Goal: Task Accomplishment & Management: Complete application form

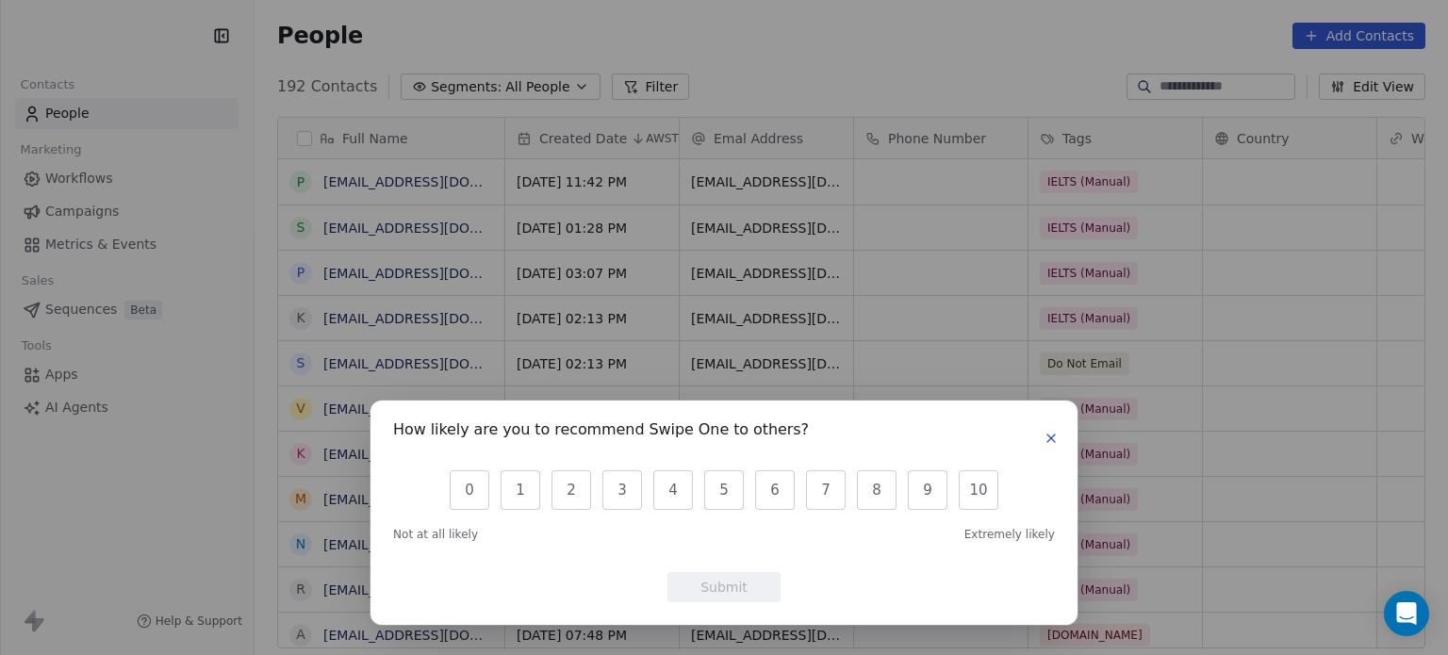
scroll to position [562, 1178]
click at [1059, 436] on button "button" at bounding box center [1050, 438] width 23 height 23
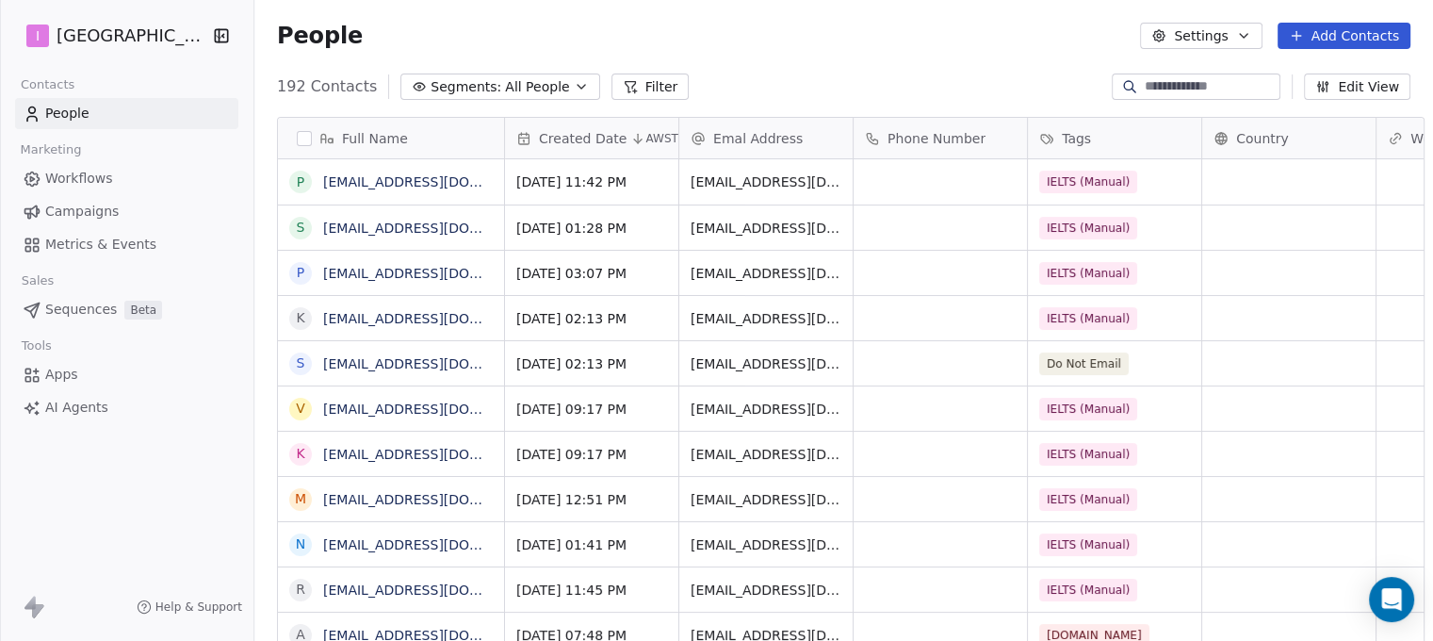
click at [1354, 44] on button "Add Contacts" at bounding box center [1344, 36] width 133 height 26
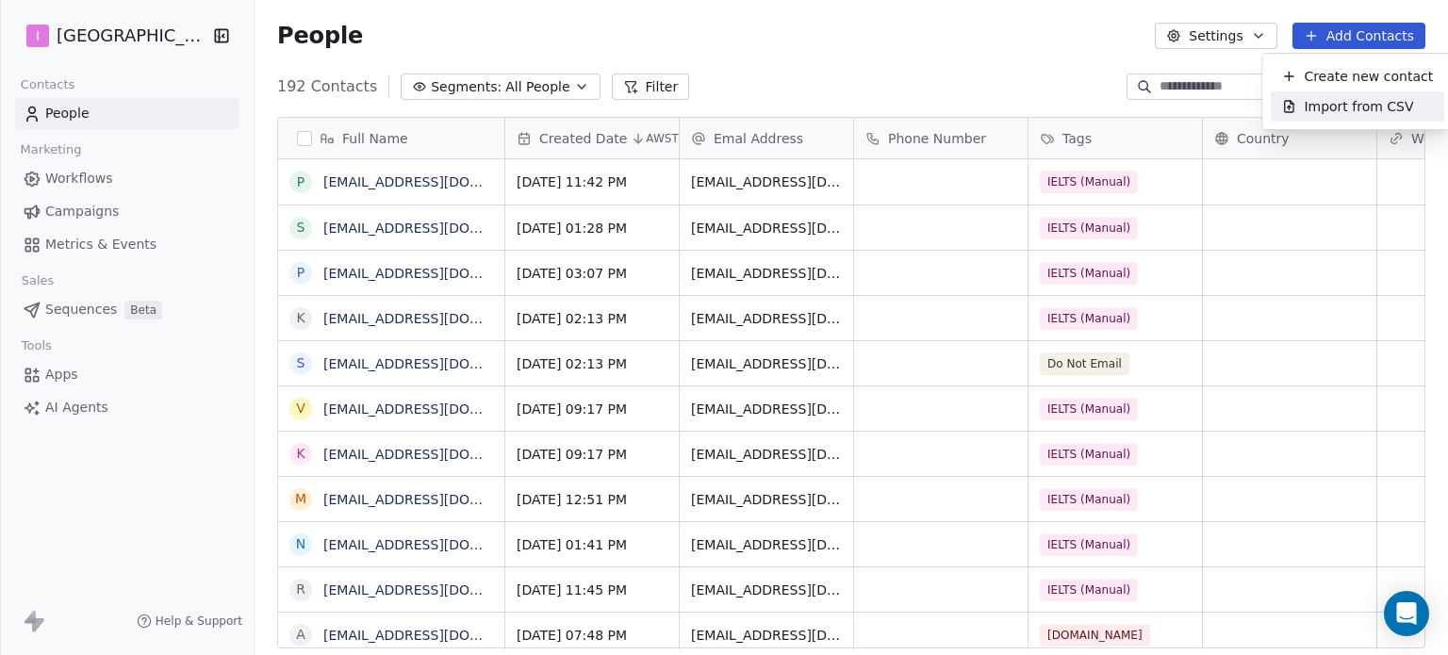
drag, startPoint x: 1336, startPoint y: 106, endPoint x: 1323, endPoint y: 107, distance: 13.2
click at [1335, 106] on span "Import from CSV" at bounding box center [1357, 107] width 109 height 20
drag, startPoint x: 1368, startPoint y: 27, endPoint x: 1360, endPoint y: 41, distance: 15.7
click at [1368, 28] on button "Add Contacts" at bounding box center [1358, 36] width 133 height 26
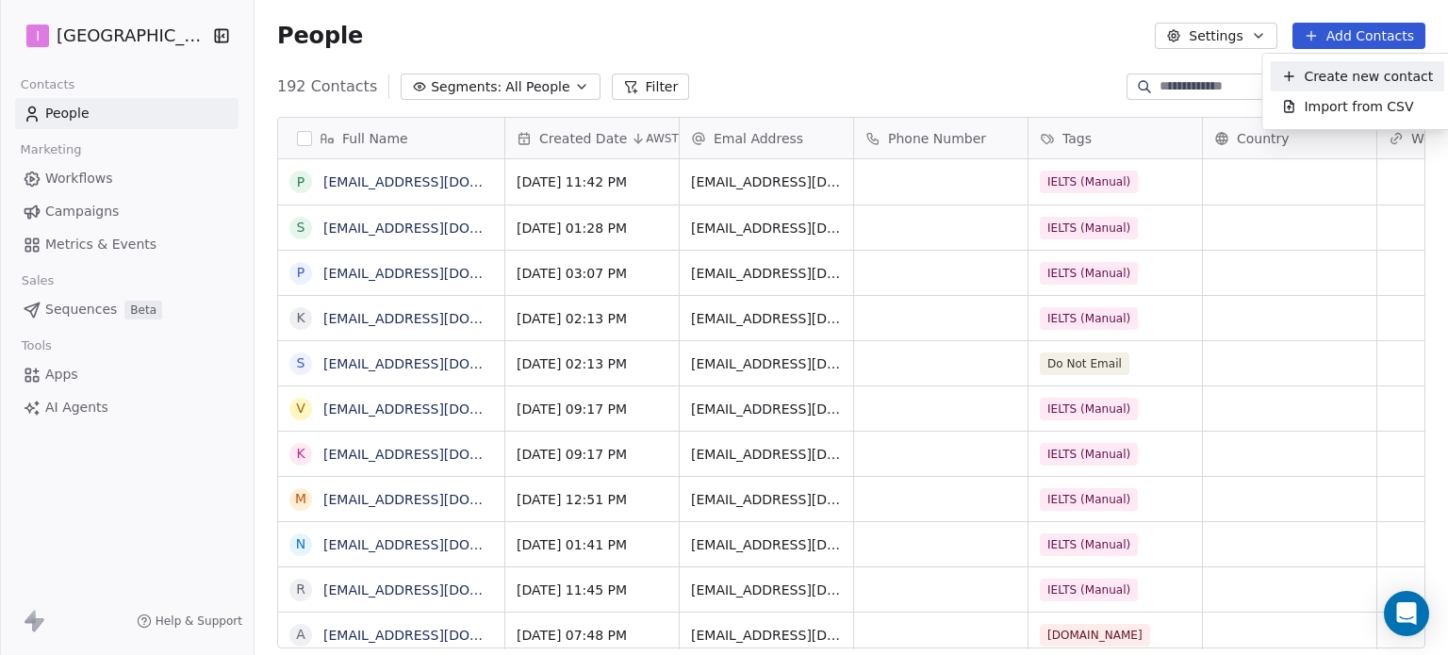
click at [1341, 79] on span "Create new contact" at bounding box center [1367, 77] width 129 height 20
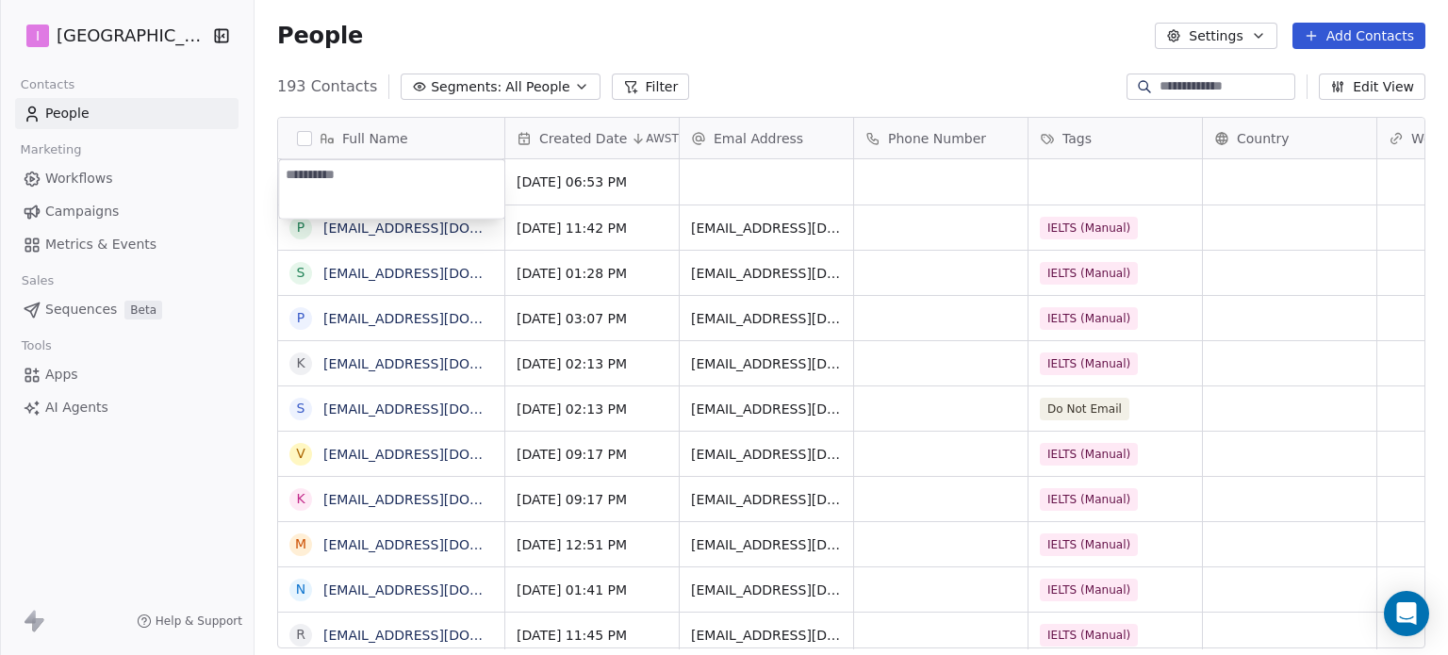
type textarea "**********"
click at [705, 172] on html "I IELTS University Contacts People Marketing Workflows Campaigns Metrics & Even…" at bounding box center [724, 327] width 1448 height 655
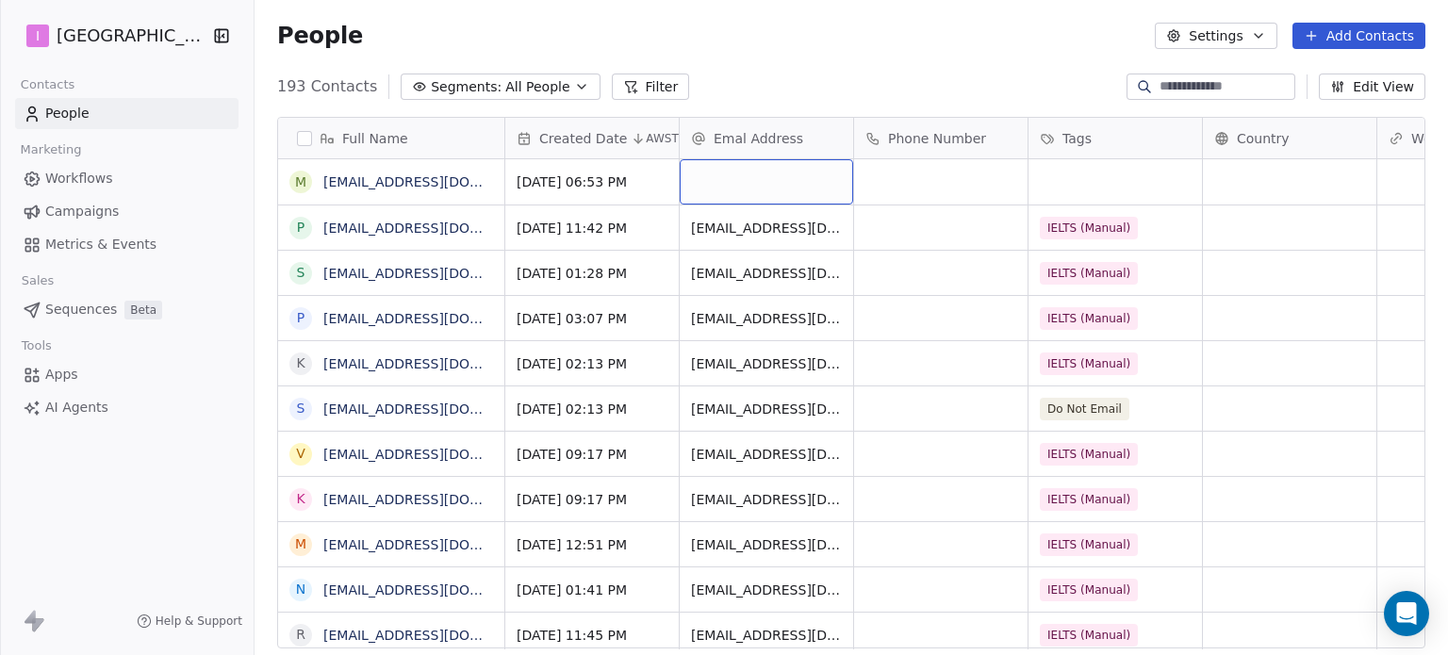
click at [706, 172] on div "grid" at bounding box center [765, 181] width 173 height 45
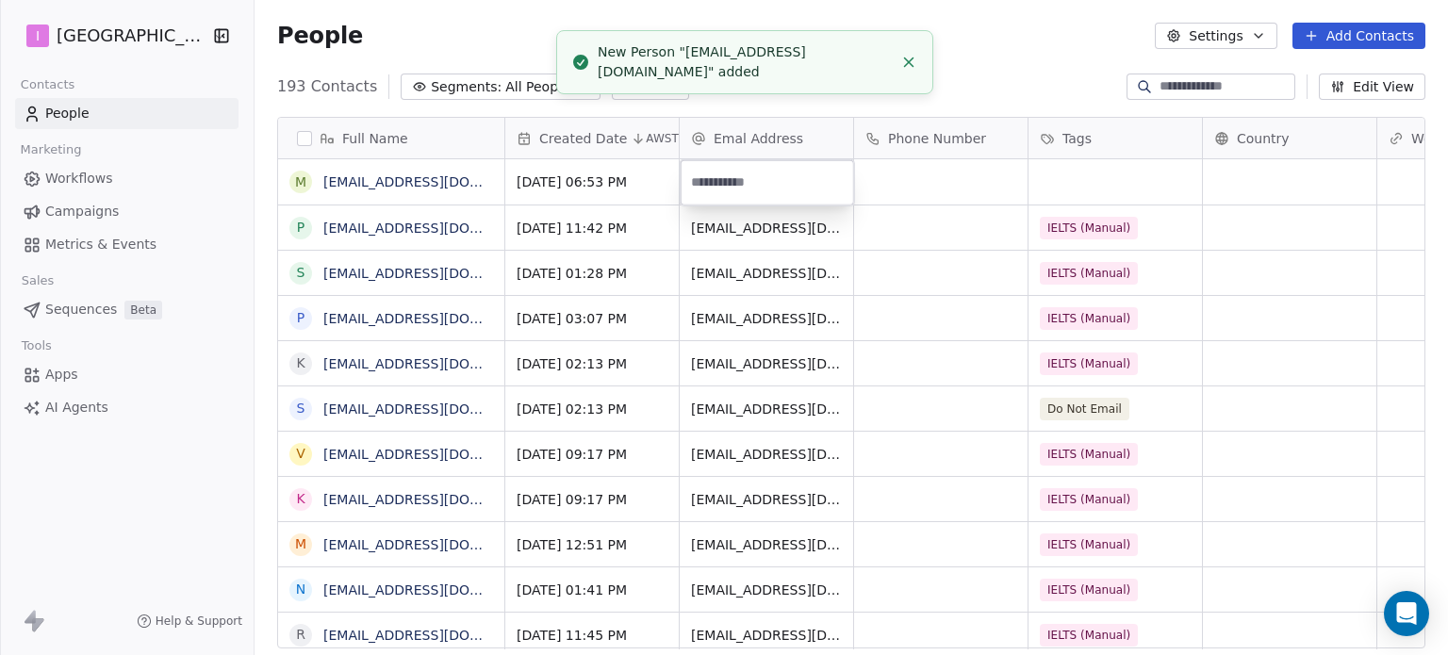
click at [712, 172] on input "email" at bounding box center [767, 183] width 166 height 38
click at [716, 172] on input "email" at bounding box center [767, 183] width 166 height 38
click at [718, 172] on input "email" at bounding box center [767, 183] width 166 height 38
type input "**********"
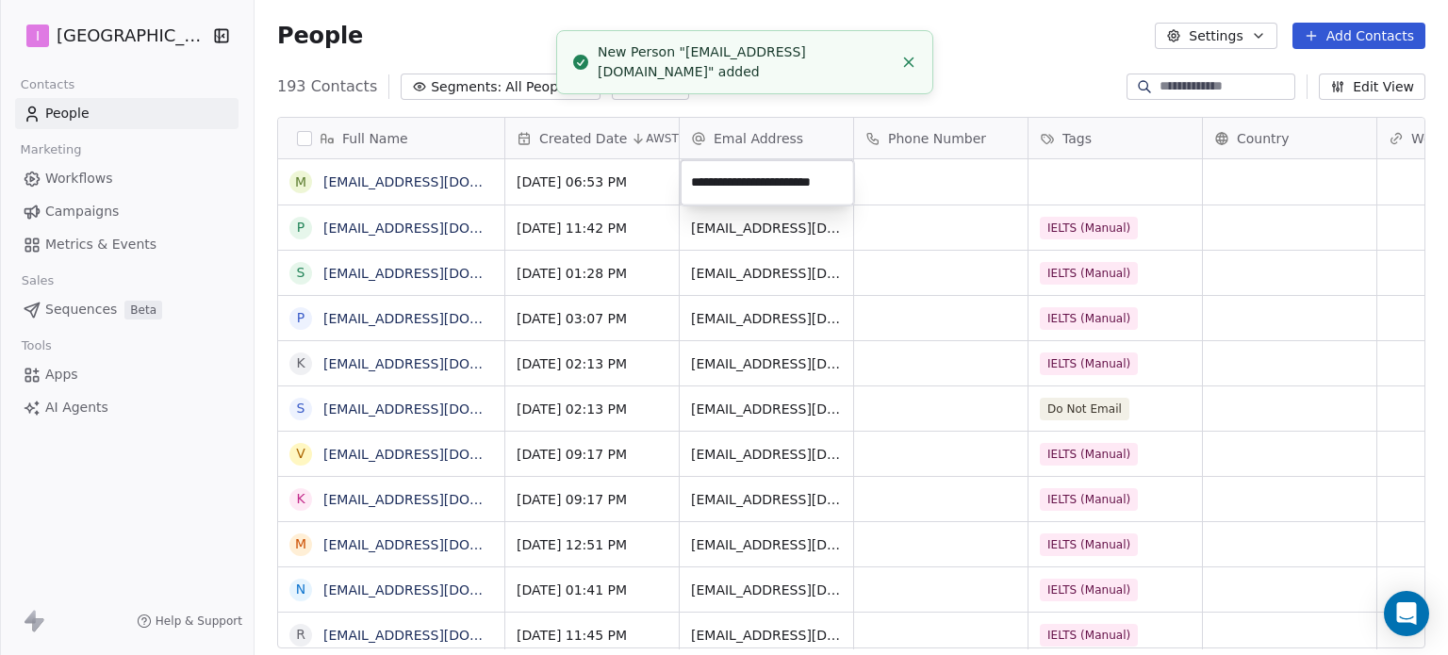
click at [1047, 178] on html "I IELTS University Contacts People Marketing Workflows Campaigns Metrics & Even…" at bounding box center [724, 327] width 1448 height 655
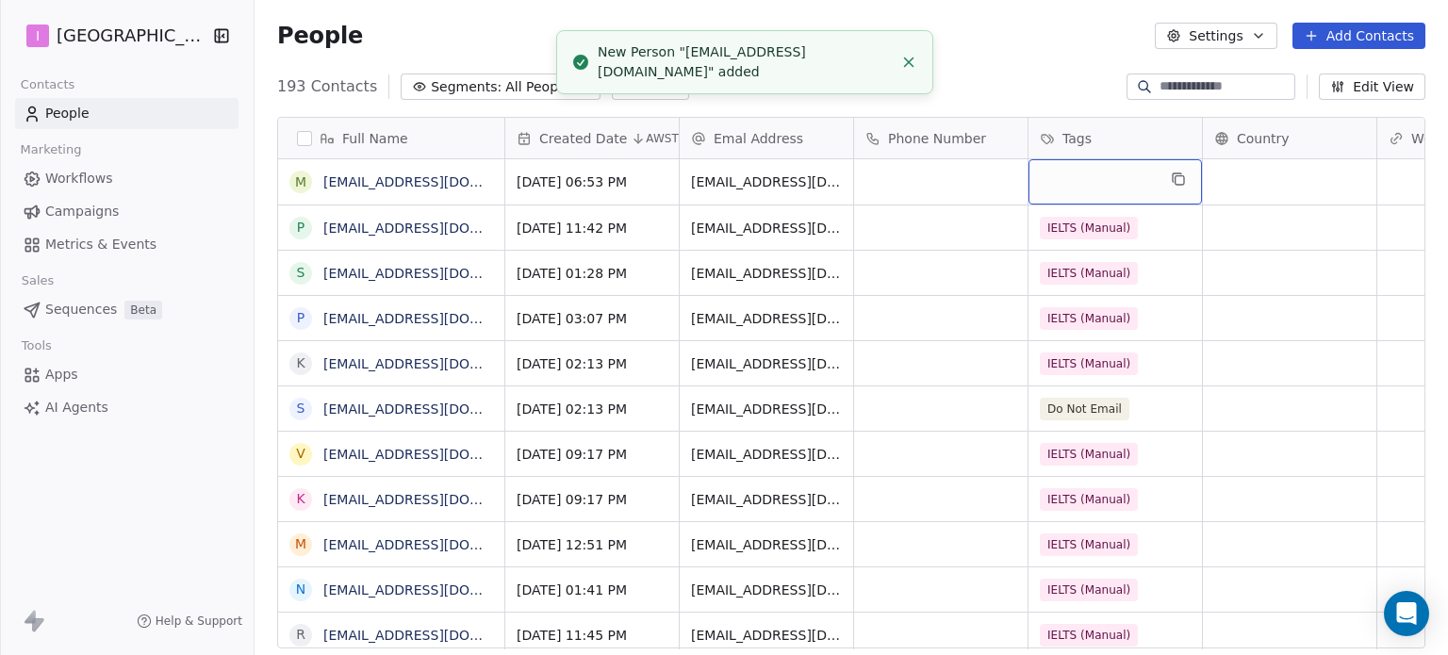
click at [1045, 178] on div "grid" at bounding box center [1114, 181] width 173 height 45
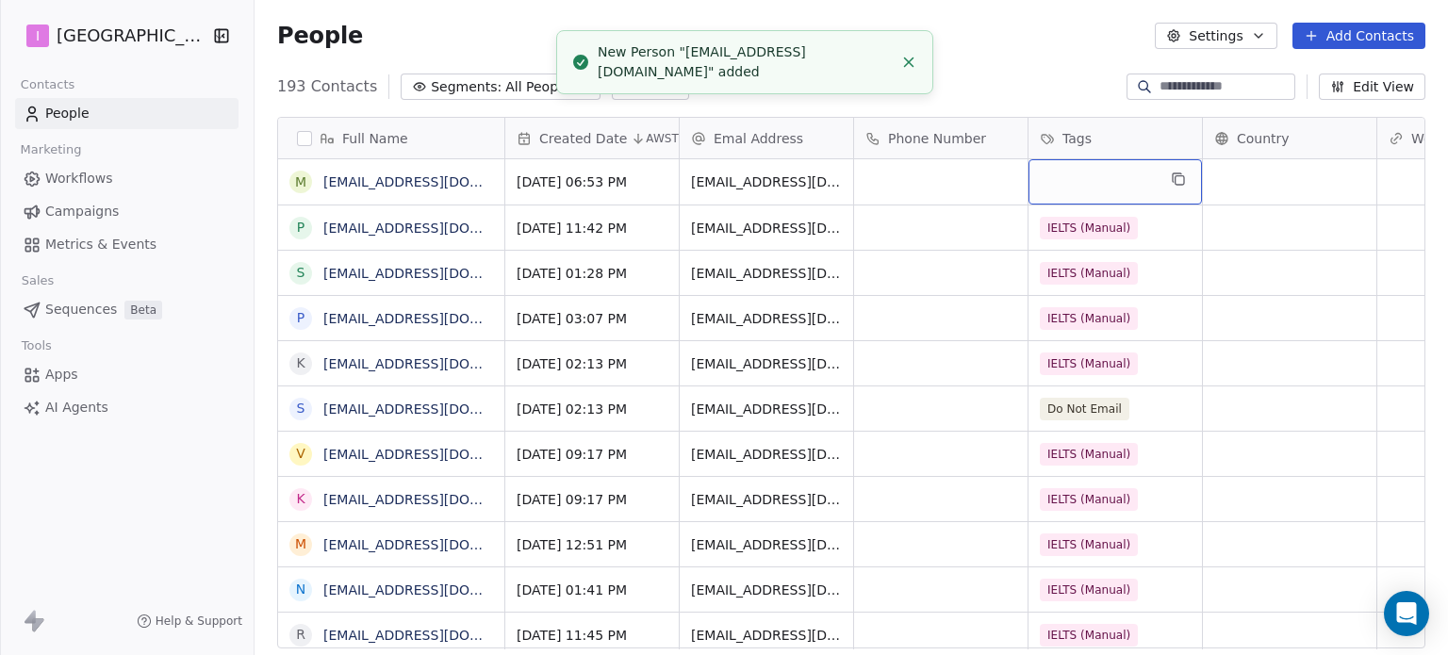
click at [1045, 178] on div "grid" at bounding box center [1114, 181] width 173 height 45
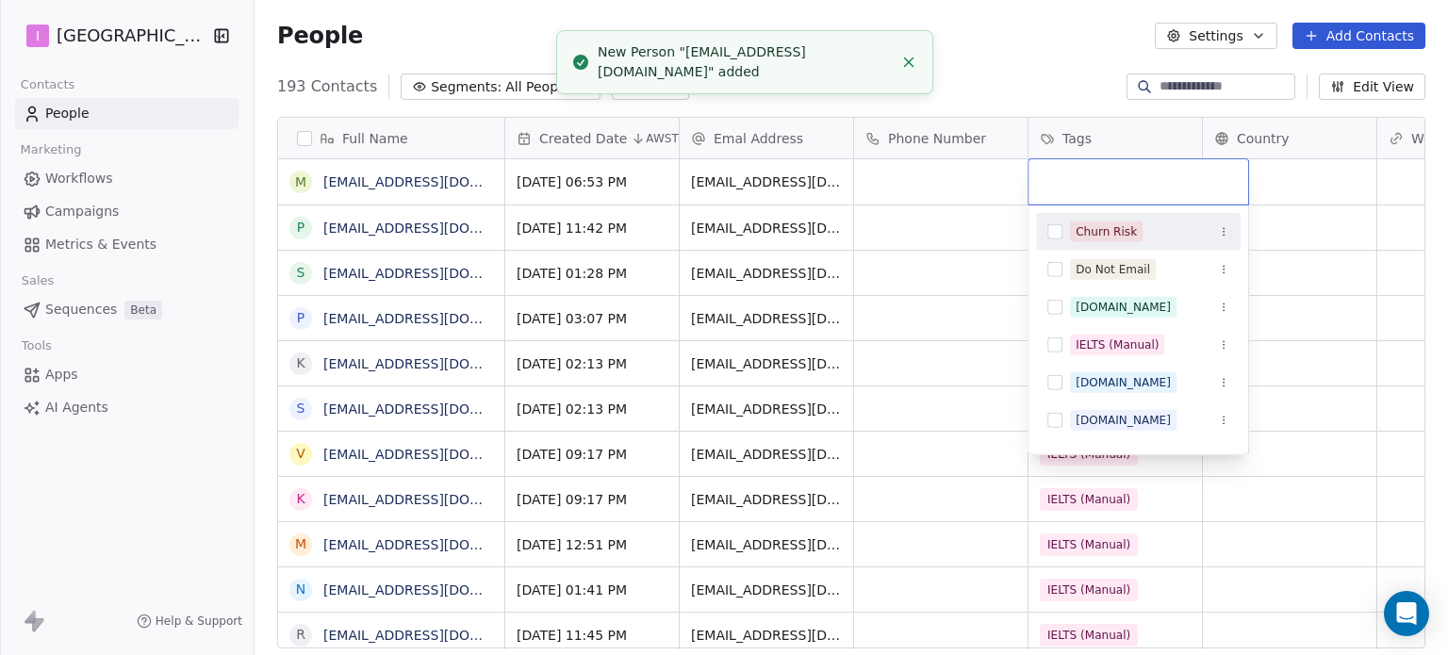
click at [1045, 178] on input "text" at bounding box center [1137, 182] width 197 height 21
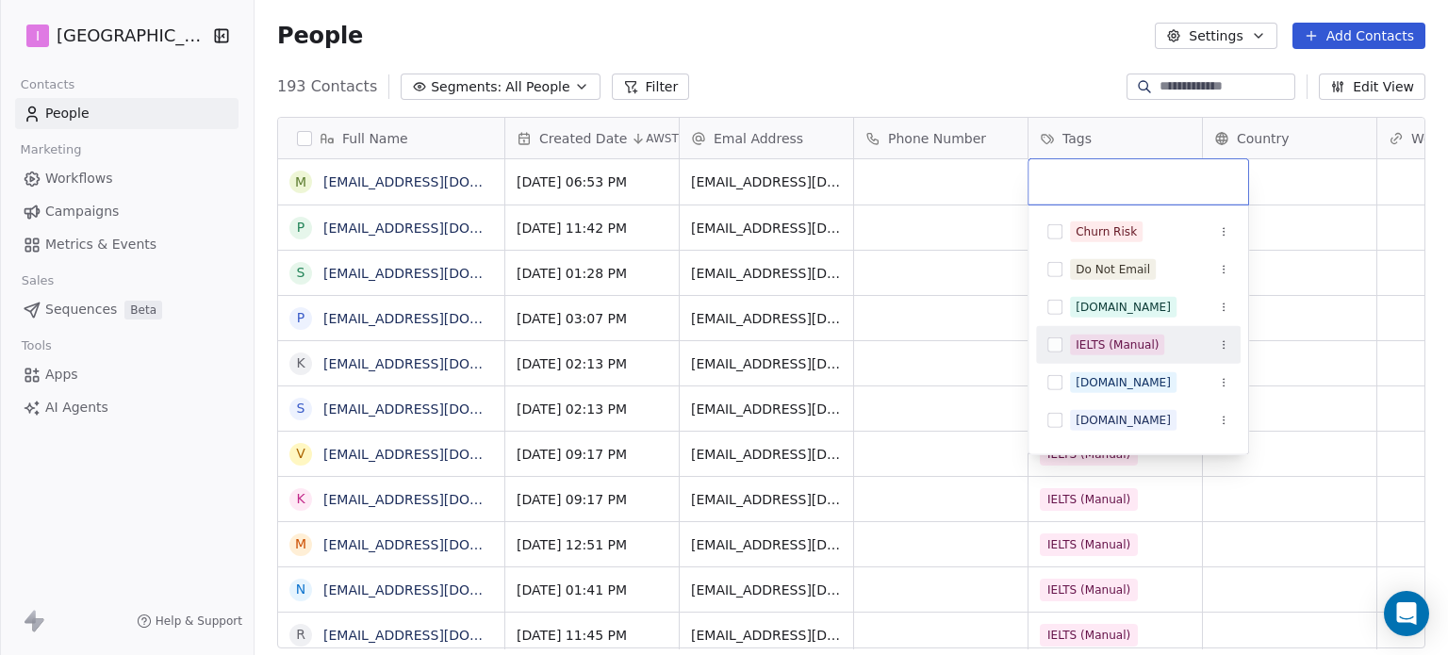
click at [1146, 348] on div "IELTS (Manual)" at bounding box center [1116, 344] width 83 height 17
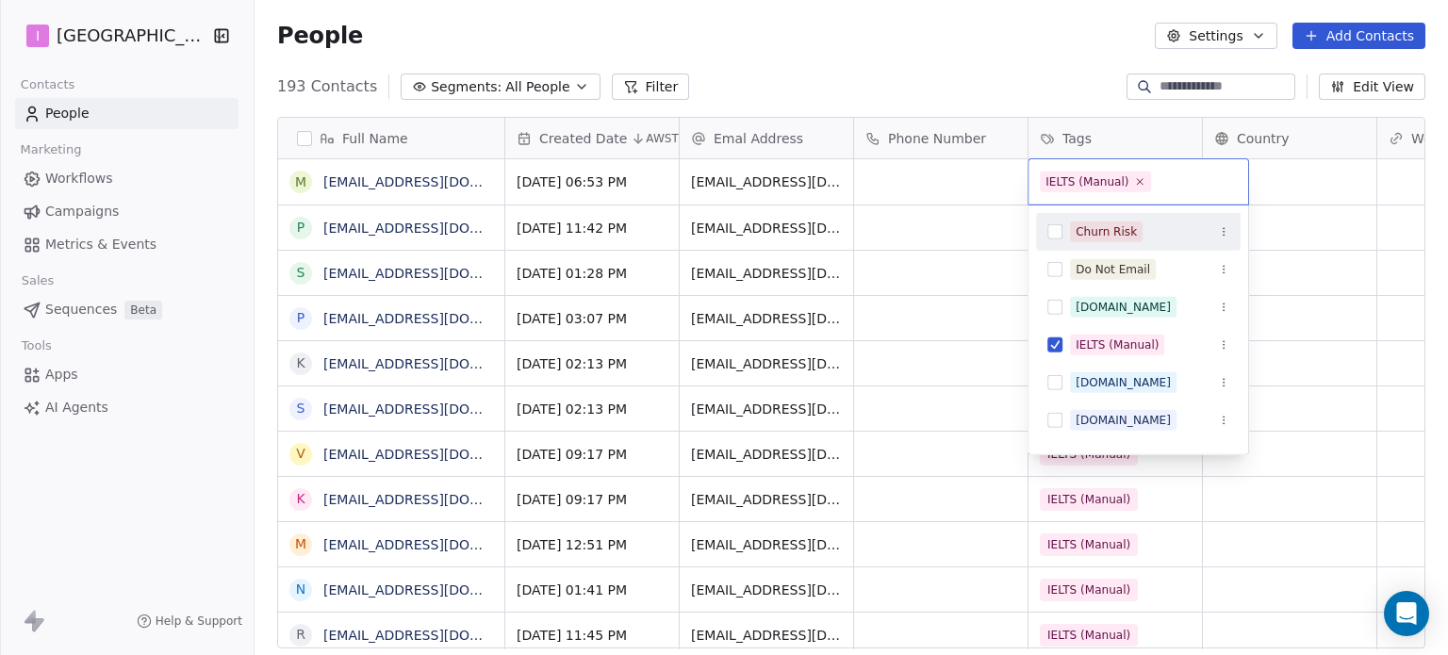
click at [966, 63] on html "I IELTS University Contacts People Marketing Workflows Campaigns Metrics & Even…" at bounding box center [724, 327] width 1448 height 655
